Goal: Task Accomplishment & Management: Use online tool/utility

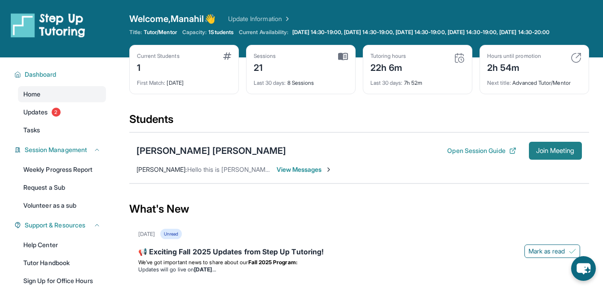
click at [546, 154] on span "Join Meeting" at bounding box center [555, 150] width 39 height 5
click at [313, 174] on span "View Messages" at bounding box center [305, 169] width 56 height 9
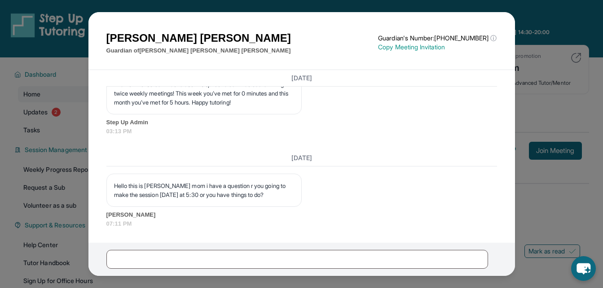
scroll to position [12786, 0]
click at [502, 21] on button at bounding box center [502, 26] width 18 height 18
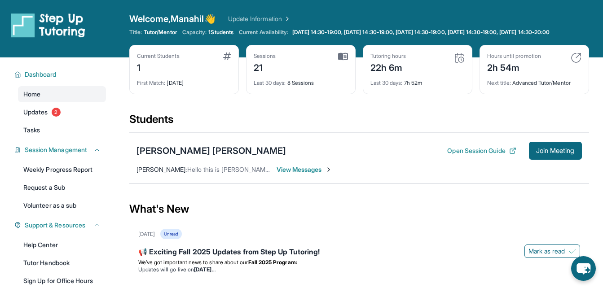
click at [294, 174] on span "View Messages" at bounding box center [305, 169] width 56 height 9
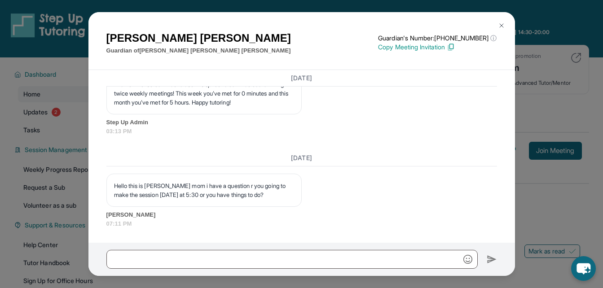
click at [503, 24] on img at bounding box center [501, 25] width 7 height 7
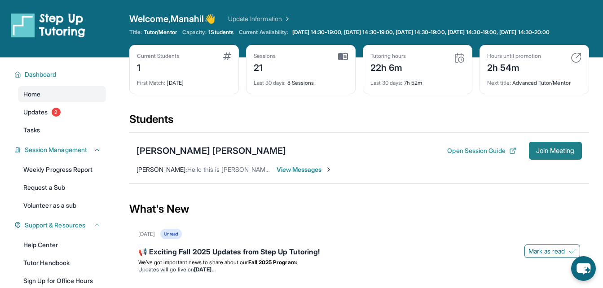
click at [559, 160] on button "Join Meeting" at bounding box center [555, 151] width 53 height 18
click at [158, 157] on div "[PERSON_NAME] [PERSON_NAME]" at bounding box center [212, 151] width 150 height 13
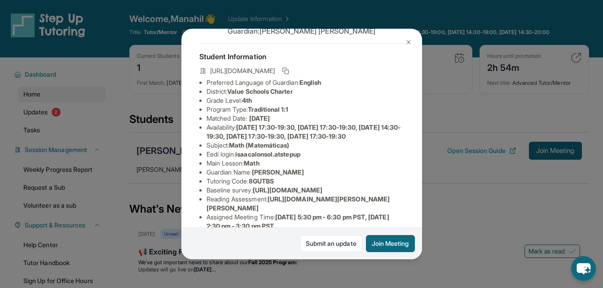
scroll to position [52, 0]
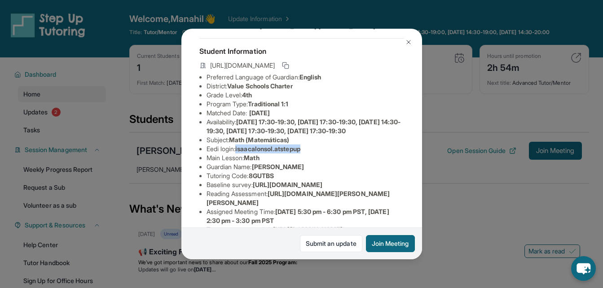
drag, startPoint x: 238, startPoint y: 153, endPoint x: 318, endPoint y: 149, distance: 79.6
click at [318, 149] on li "Eedi login : isaacalonsol.atstepup" at bounding box center [306, 149] width 198 height 9
copy span "isaacalonsol.atstepup"
click at [410, 44] on img at bounding box center [408, 42] width 7 height 7
